Goal: Task Accomplishment & Management: Use online tool/utility

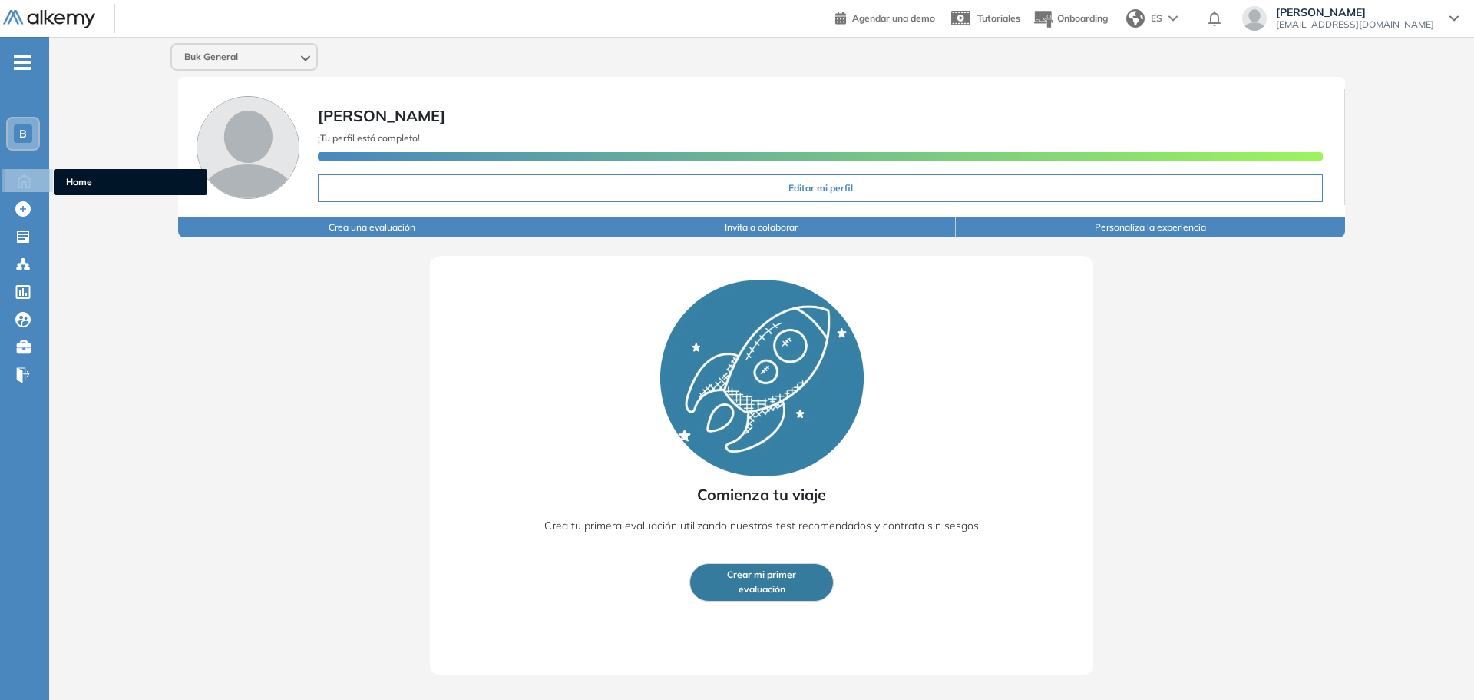
click at [35, 189] on div "Home Home" at bounding box center [29, 180] width 48 height 23
click at [1260, 445] on div "Comienza tu viaje Crea tu primera evaluación utilizando nuestros test recomenda…" at bounding box center [761, 456] width 1327 height 438
click at [26, 131] on span "B" at bounding box center [23, 133] width 8 height 12
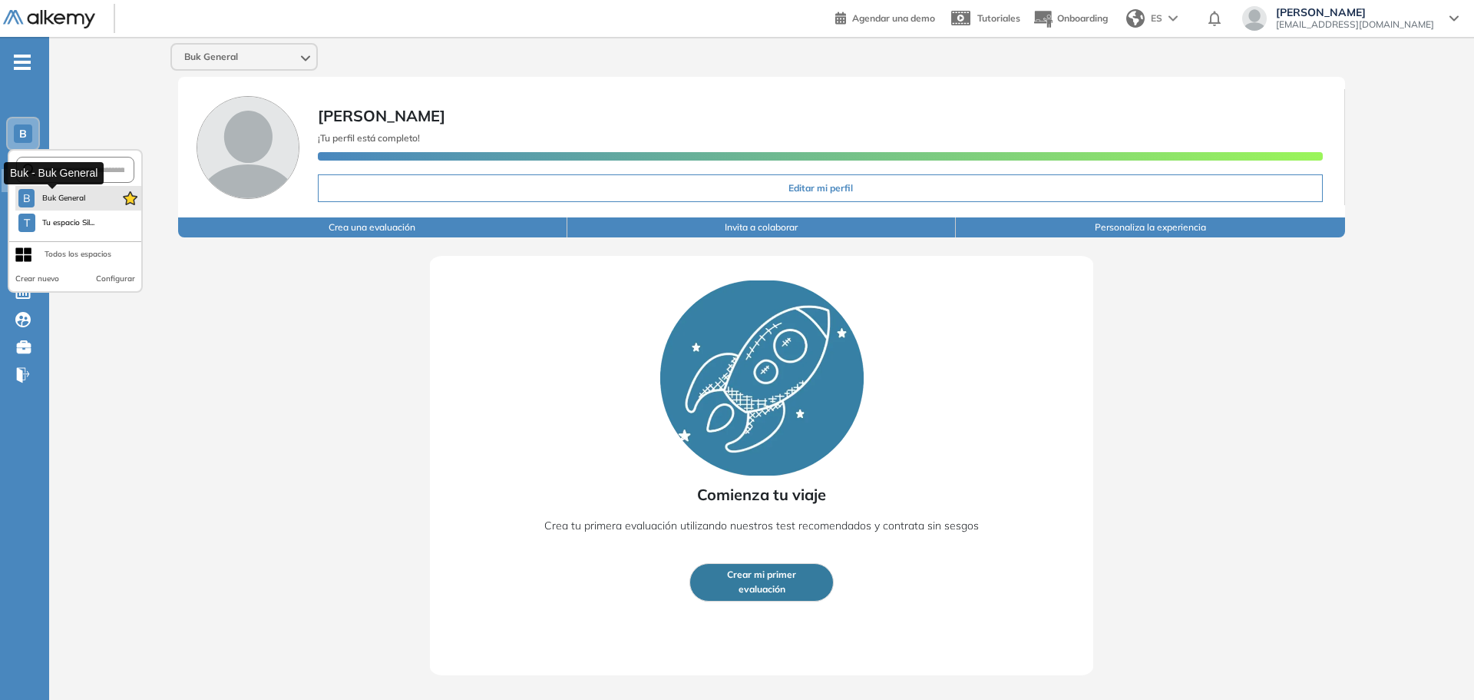
click at [48, 194] on span "Buk General" at bounding box center [63, 198] width 45 height 12
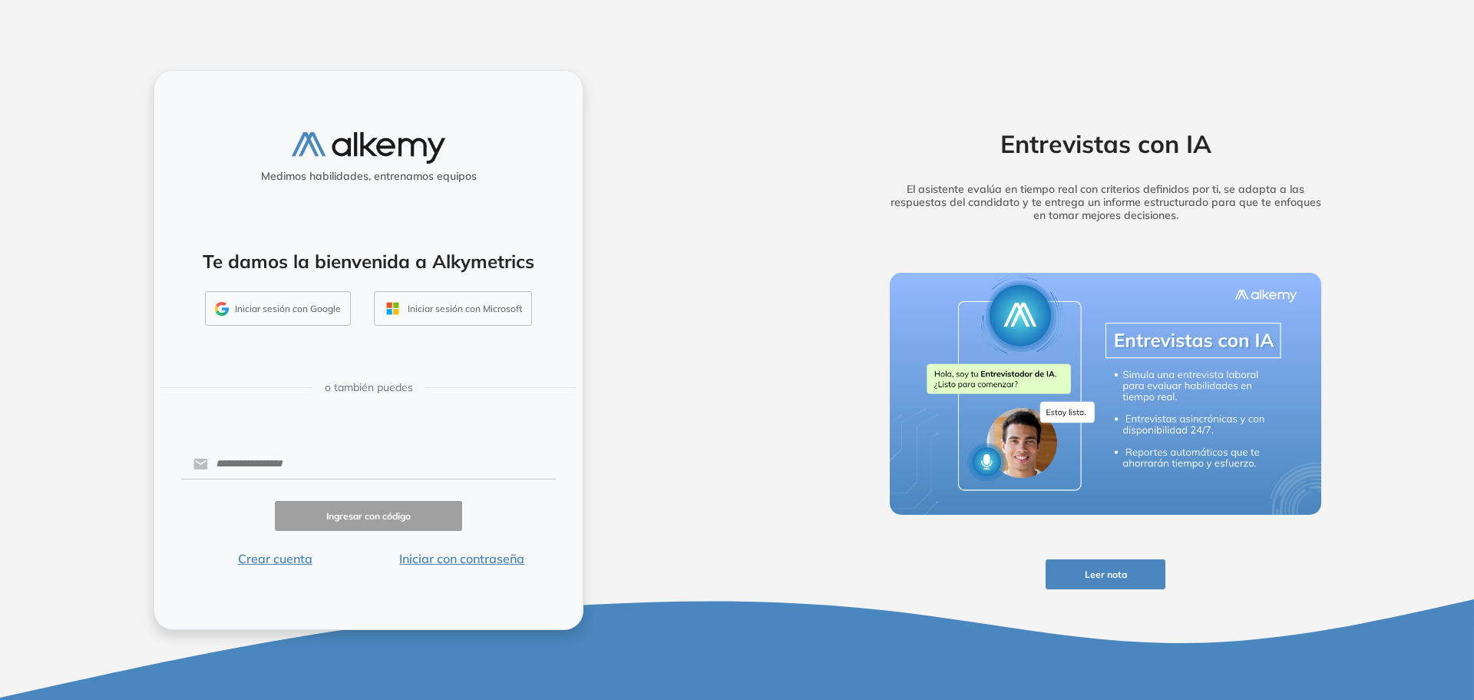
click at [304, 302] on button "Iniciar sesión con Google" at bounding box center [278, 308] width 146 height 35
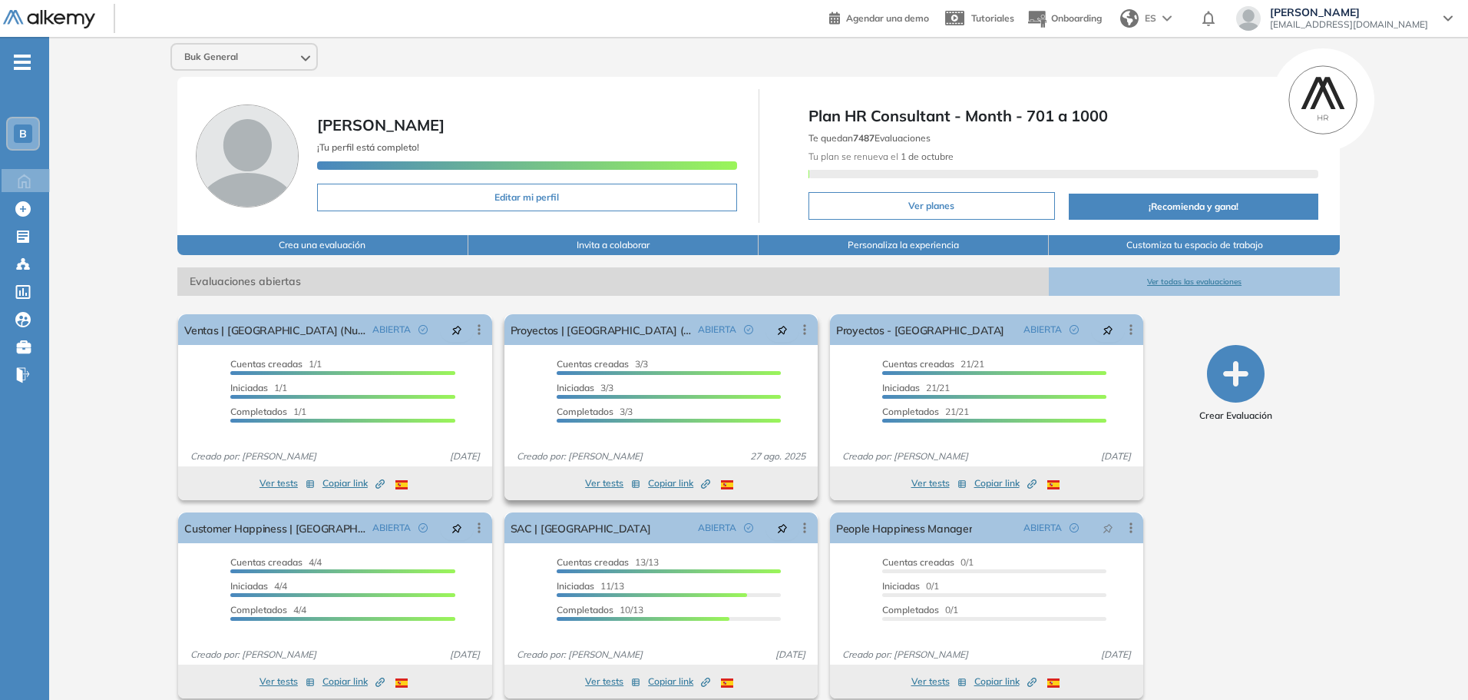
click at [670, 483] on span "Copiar link Created by potrace 1.16, written by [PERSON_NAME] [DATE]-[DATE]" at bounding box center [679, 483] width 62 height 14
click at [343, 483] on span "Copiar link Created by potrace 1.16, written by [PERSON_NAME] [DATE]-[DATE]" at bounding box center [354, 483] width 62 height 14
click at [268, 482] on button "Ver tests" at bounding box center [287, 483] width 55 height 18
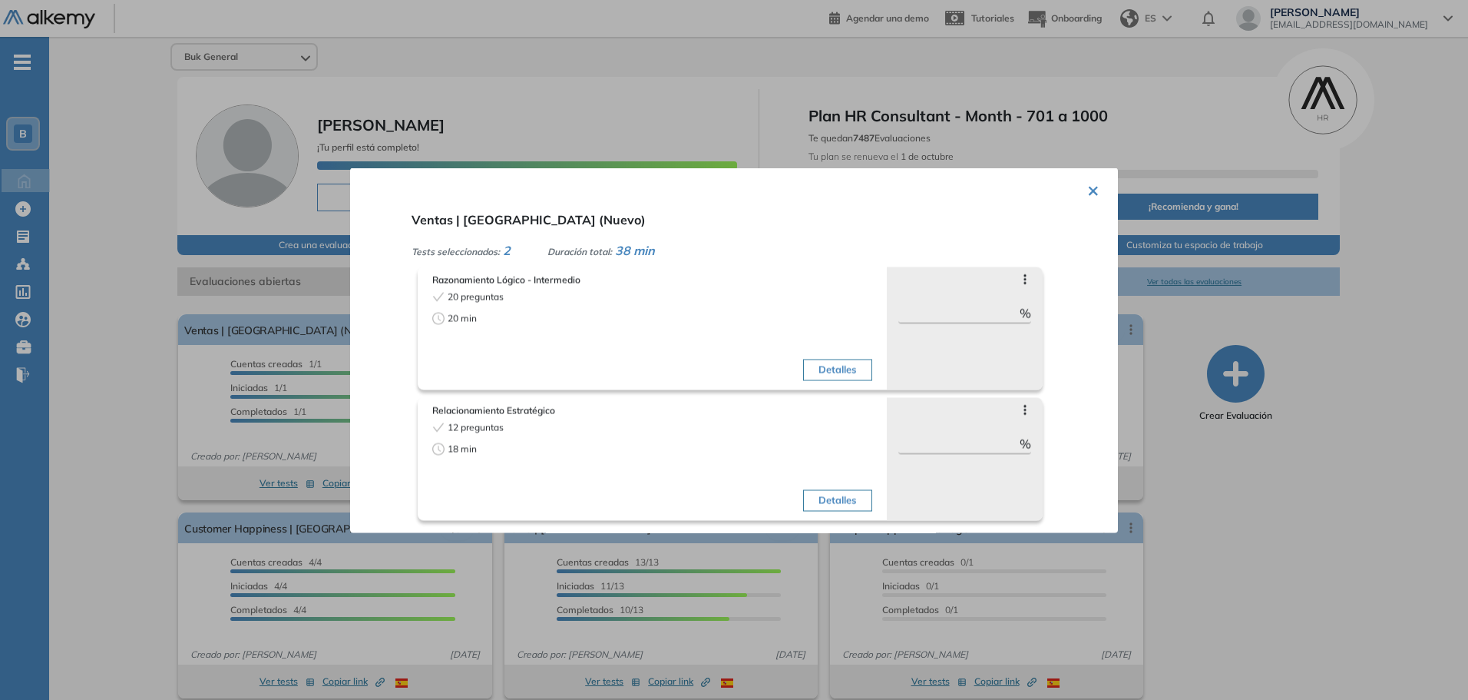
click at [1090, 187] on button "×" at bounding box center [1093, 189] width 12 height 30
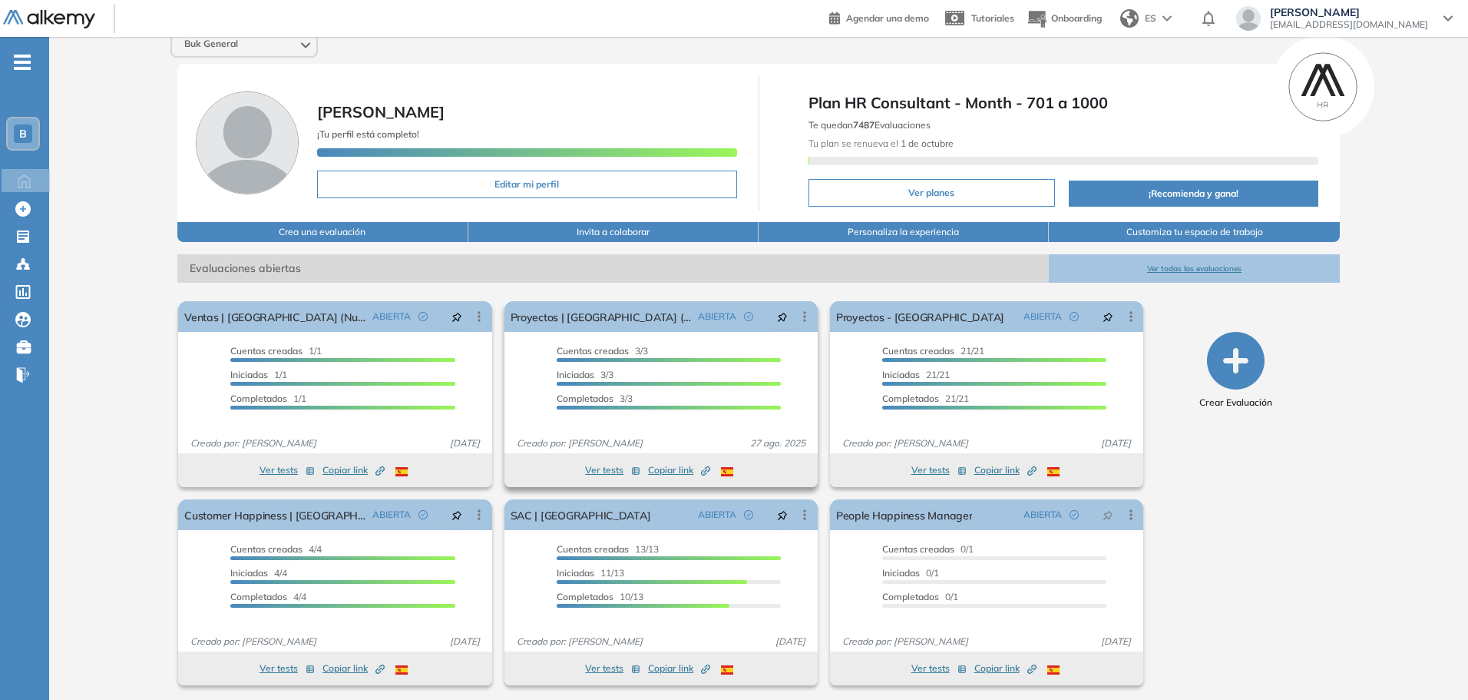
scroll to position [17, 0]
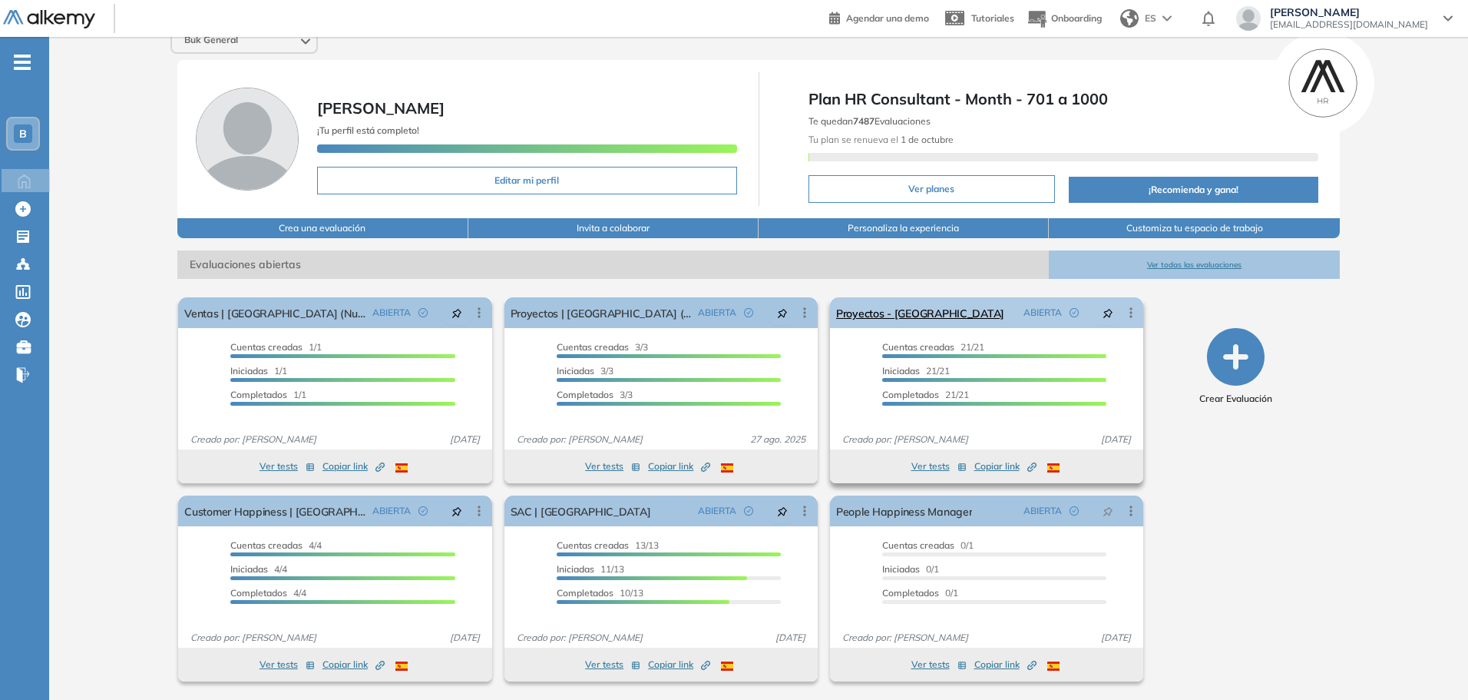
click at [1130, 313] on icon at bounding box center [1131, 312] width 15 height 15
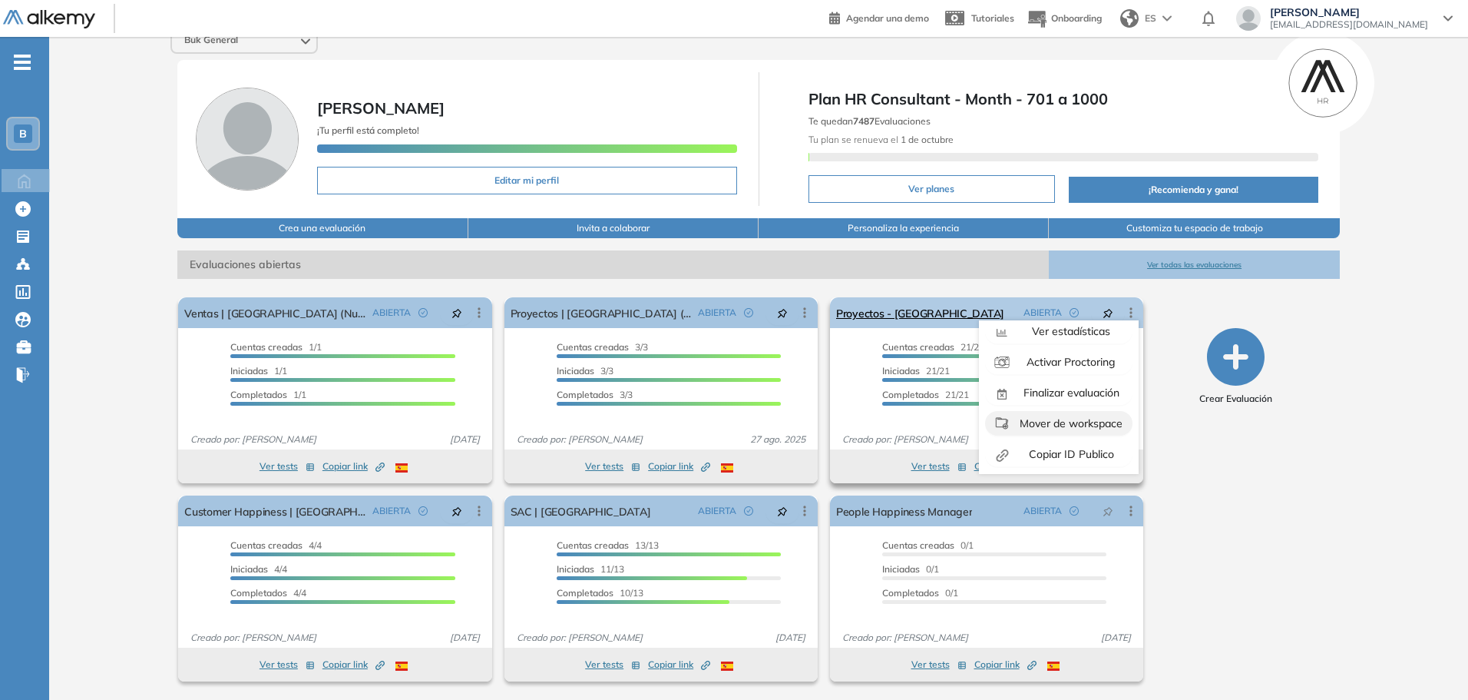
scroll to position [96, 0]
click at [1069, 393] on span "Finalizar evaluación" at bounding box center [1070, 391] width 99 height 14
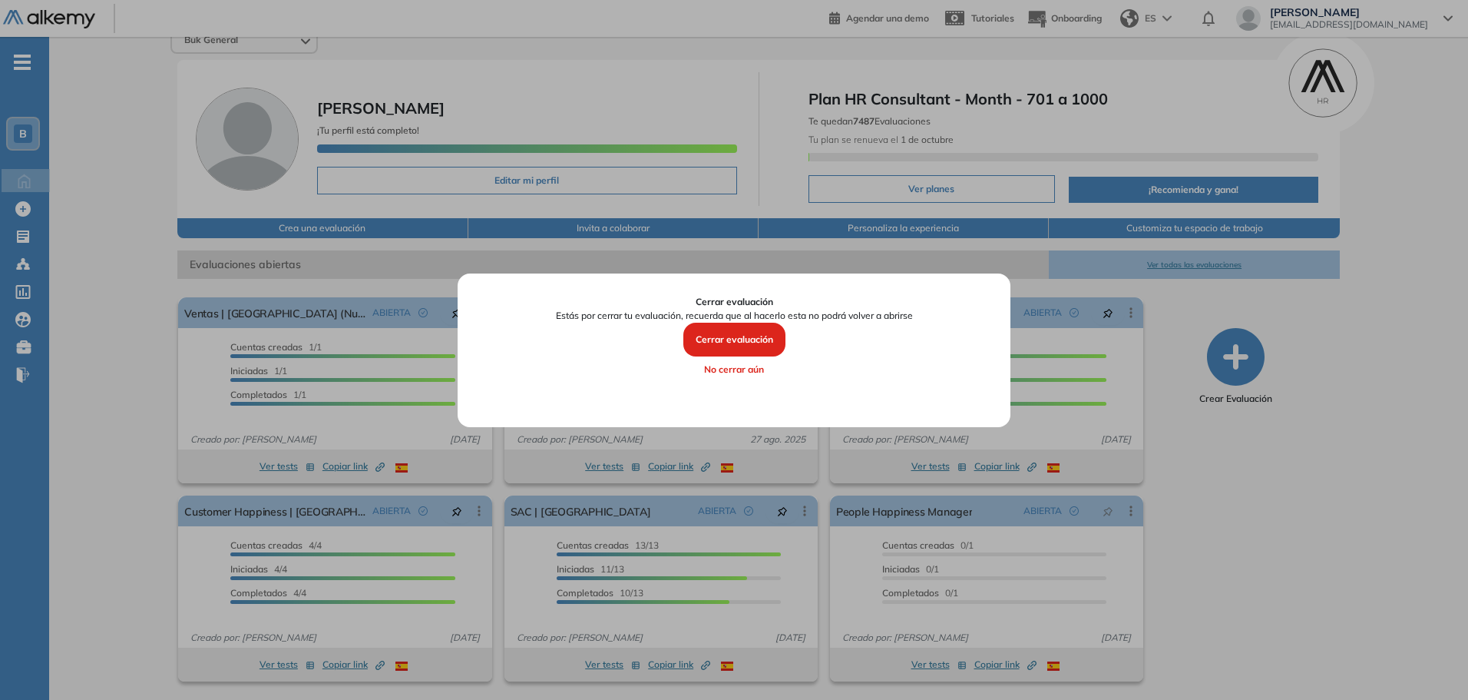
click at [754, 341] on button "Cerrar evaluación" at bounding box center [734, 340] width 102 height 34
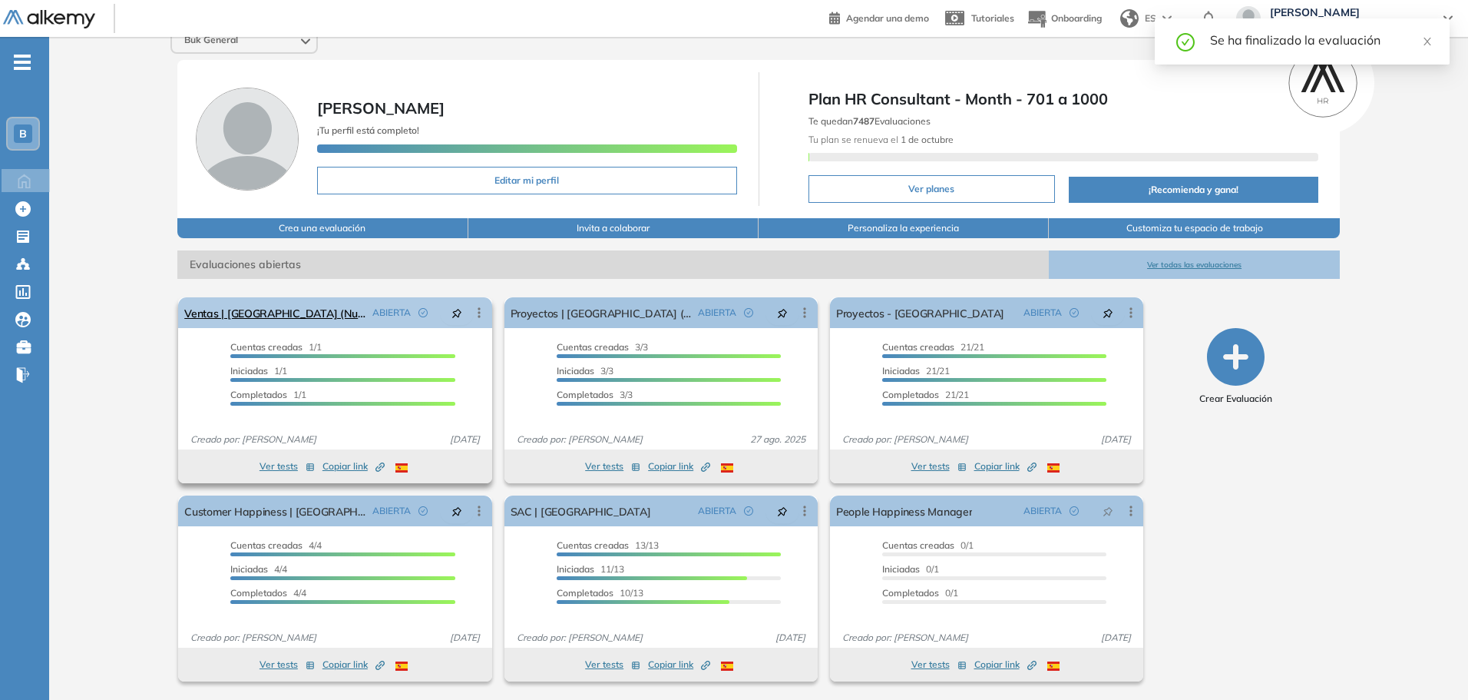
click at [478, 312] on icon at bounding box center [479, 313] width 2 height 10
click at [806, 306] on icon at bounding box center [804, 312] width 15 height 15
click at [592, 662] on button "Ver tests" at bounding box center [612, 664] width 55 height 18
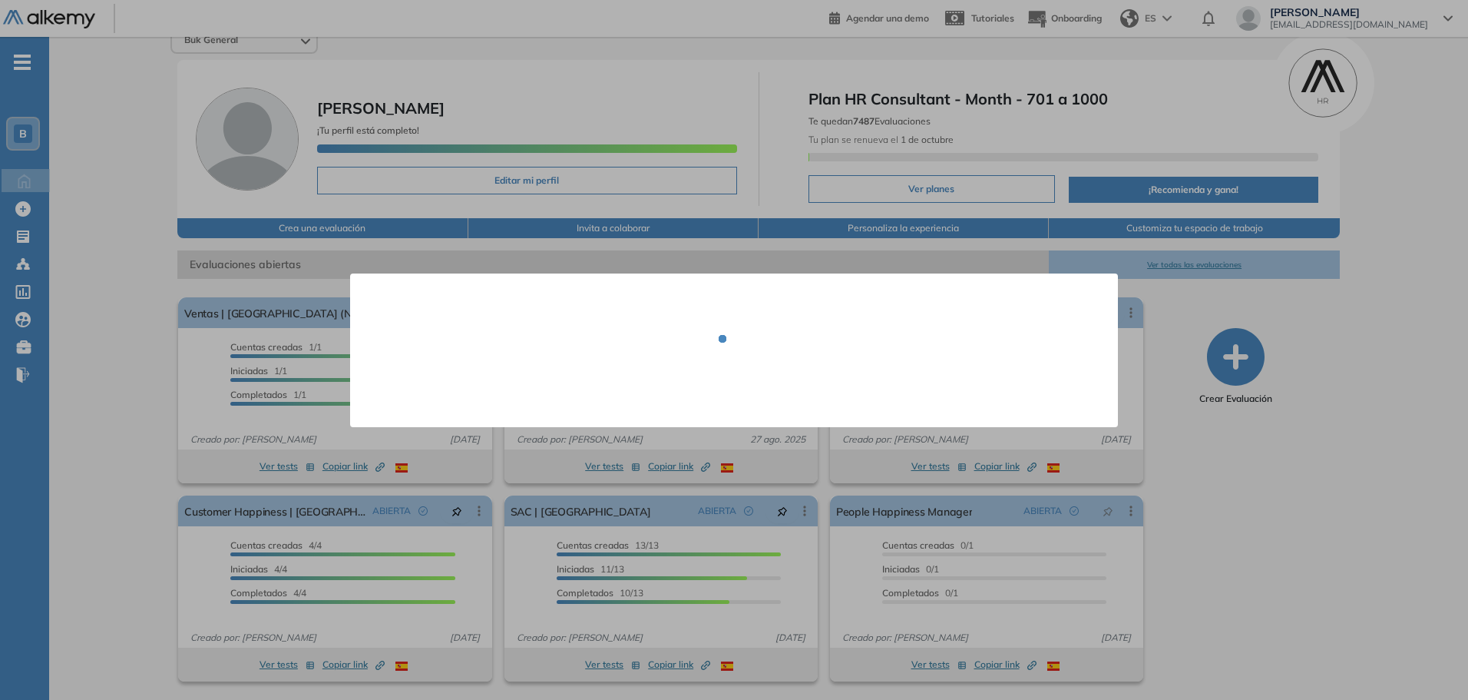
click at [801, 571] on div at bounding box center [734, 350] width 1468 height 700
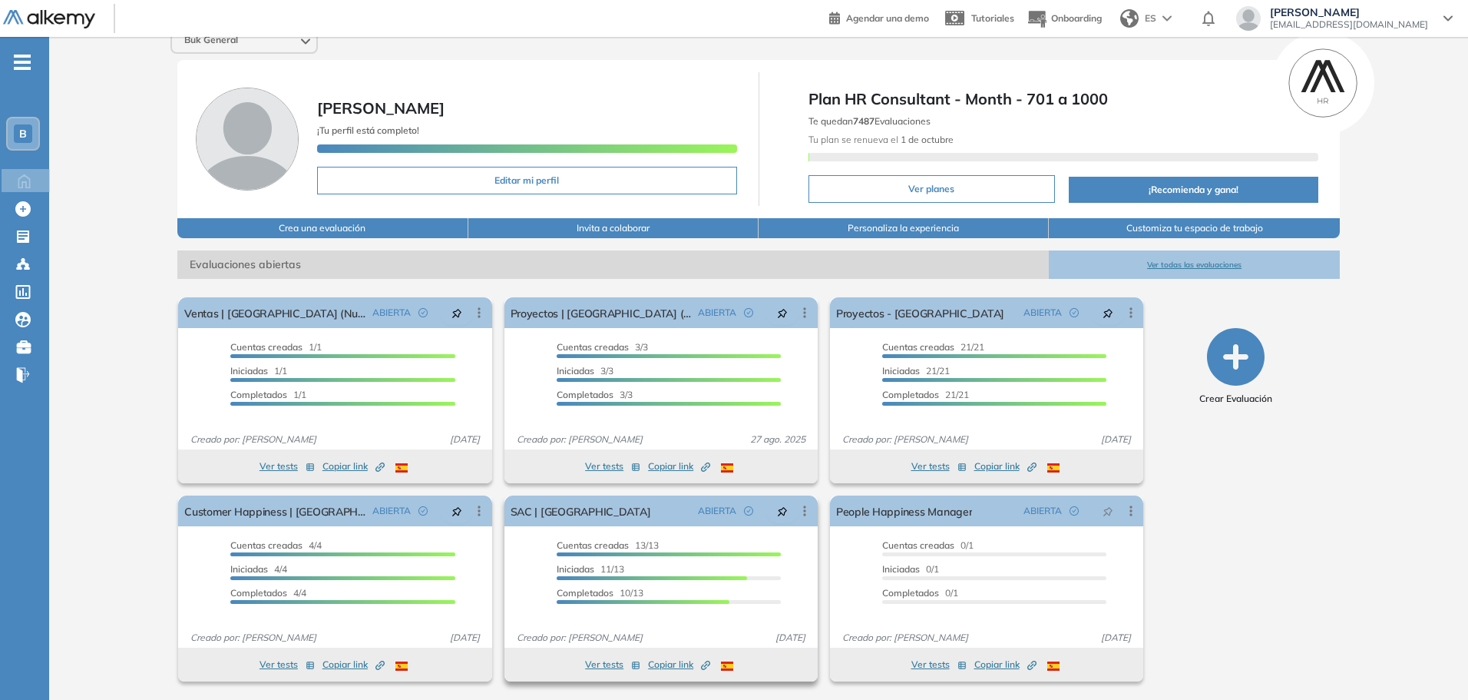
click at [673, 664] on span "Copiar link Created by potrace 1.16, written by [PERSON_NAME] [DATE]-[DATE]" at bounding box center [679, 664] width 62 height 14
click at [602, 669] on button "Ver tests" at bounding box center [612, 664] width 55 height 18
click at [603, 662] on button "Ver tests" at bounding box center [612, 664] width 55 height 18
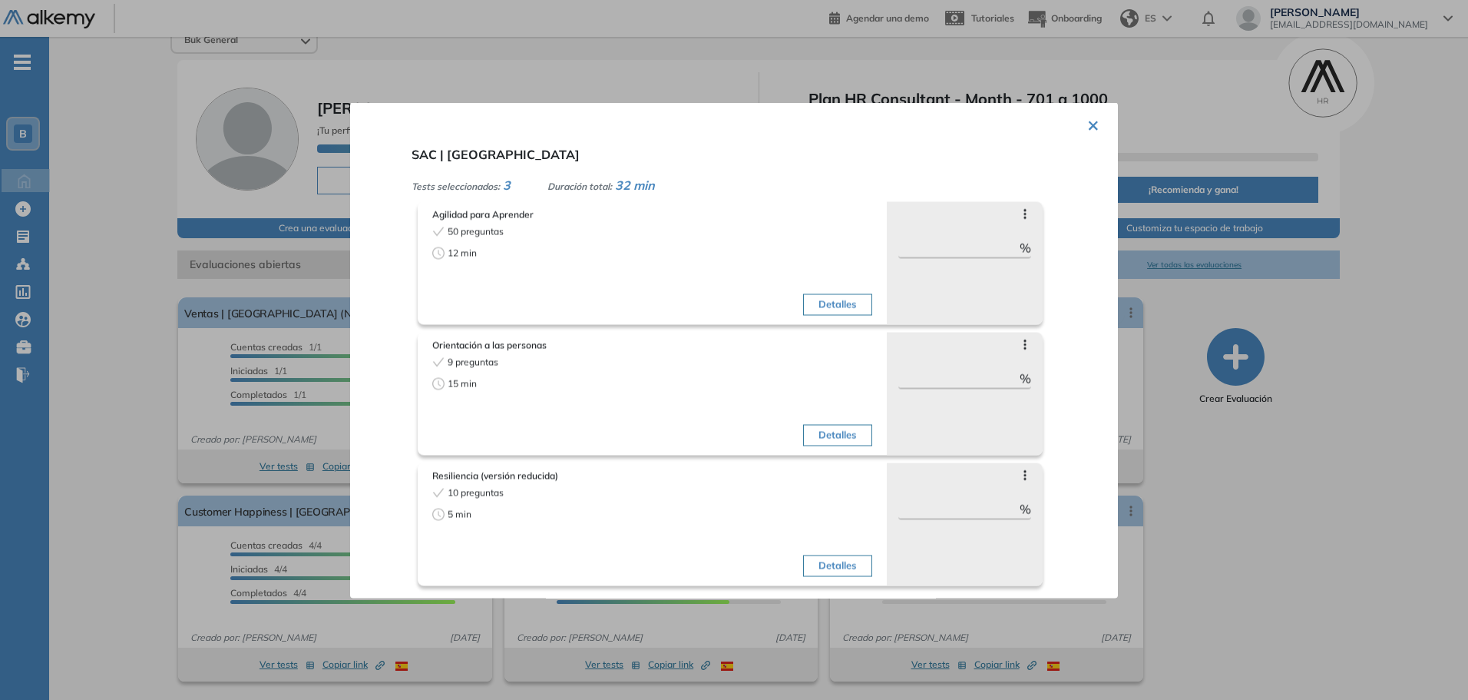
click at [1094, 124] on div "× SAC | Colombia Tests seleccionados: 3 Duración total: 32 min Agilidad para Ap…" at bounding box center [734, 349] width 768 height 495
